Goal: Task Accomplishment & Management: Manage account settings

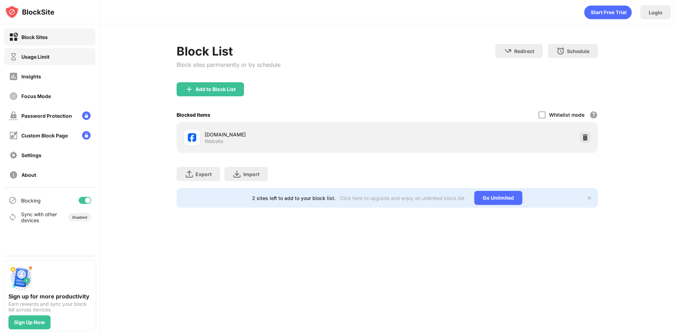
click at [38, 60] on div "Usage Limit" at bounding box center [29, 56] width 40 height 9
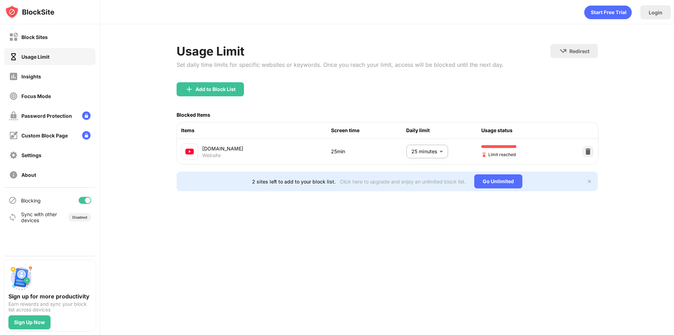
click at [439, 154] on body "Block Sites Usage Limit Insights Focus Mode Password Protection Custom Block Pa…" at bounding box center [337, 167] width 674 height 335
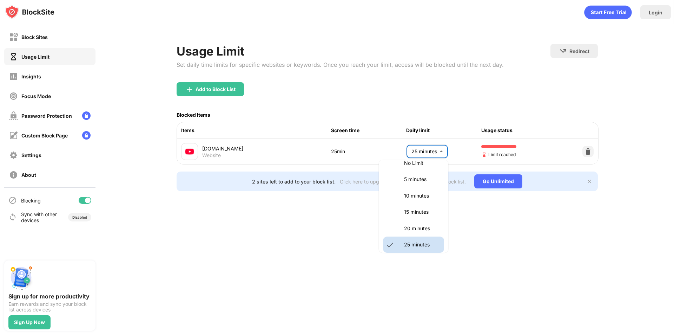
scroll to position [47, 0]
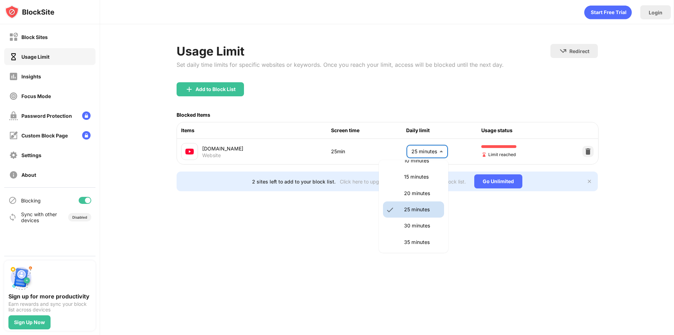
click at [424, 227] on p "30 minutes" at bounding box center [422, 226] width 36 height 8
type input "**"
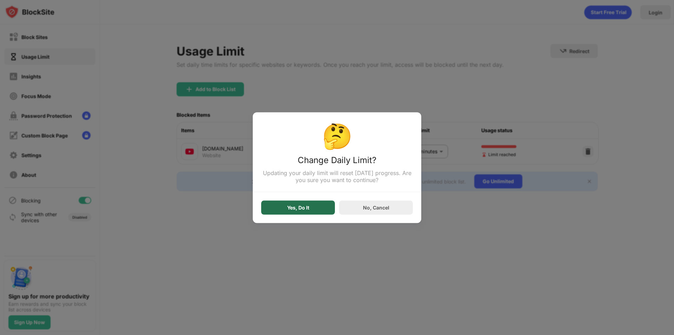
click at [300, 206] on div "Yes, Do It" at bounding box center [298, 207] width 22 height 6
